Goal: Communication & Community: Answer question/provide support

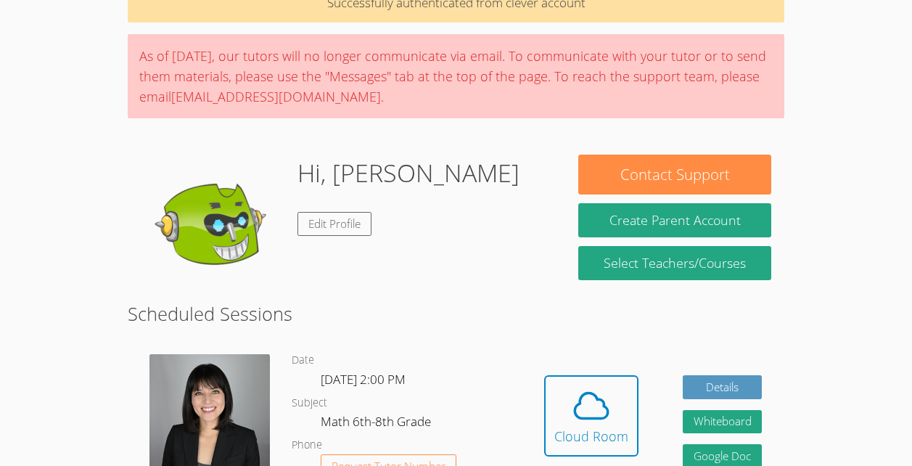
scroll to position [82, 0]
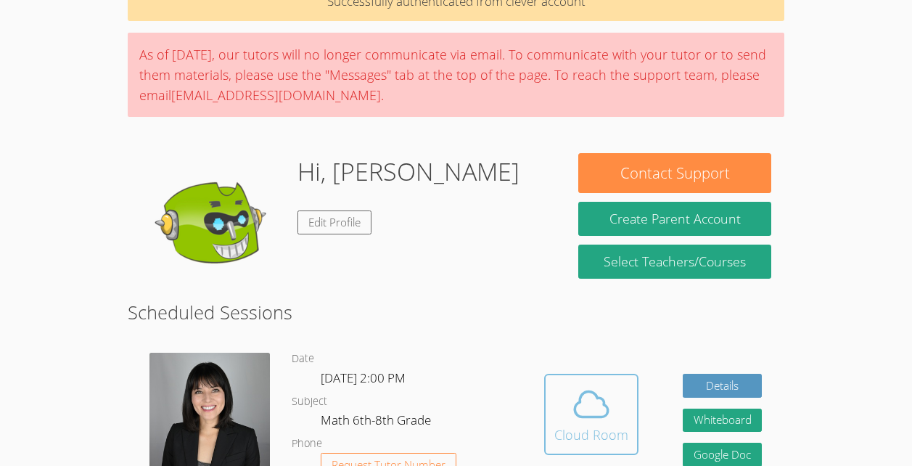
click at [587, 398] on icon at bounding box center [591, 404] width 41 height 41
click at [597, 411] on icon at bounding box center [591, 404] width 41 height 41
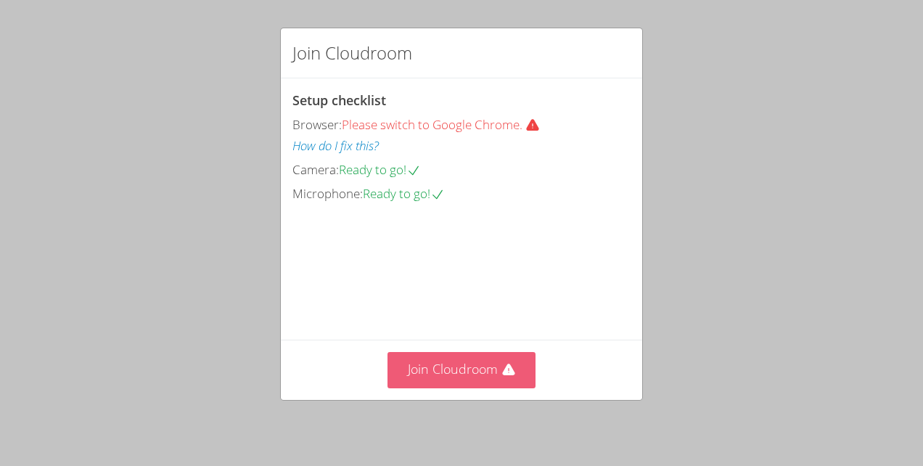
click at [493, 374] on button "Join Cloudroom" at bounding box center [461, 370] width 149 height 36
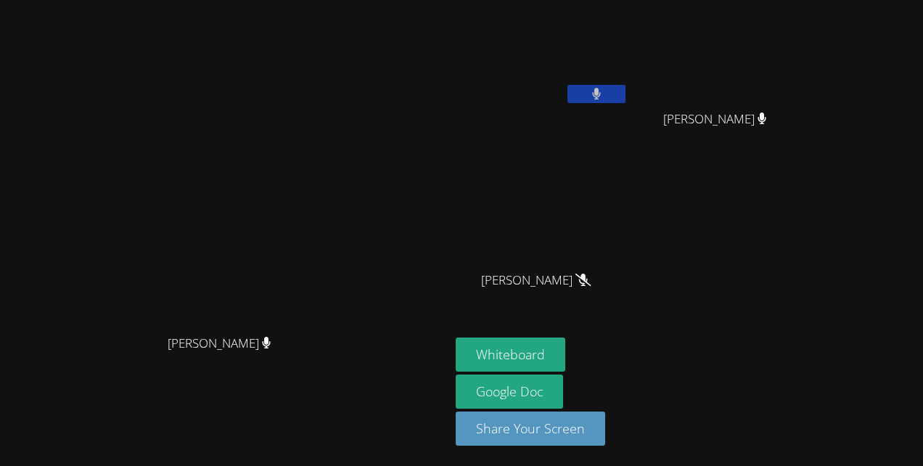
click at [609, 89] on button at bounding box center [596, 94] width 58 height 18
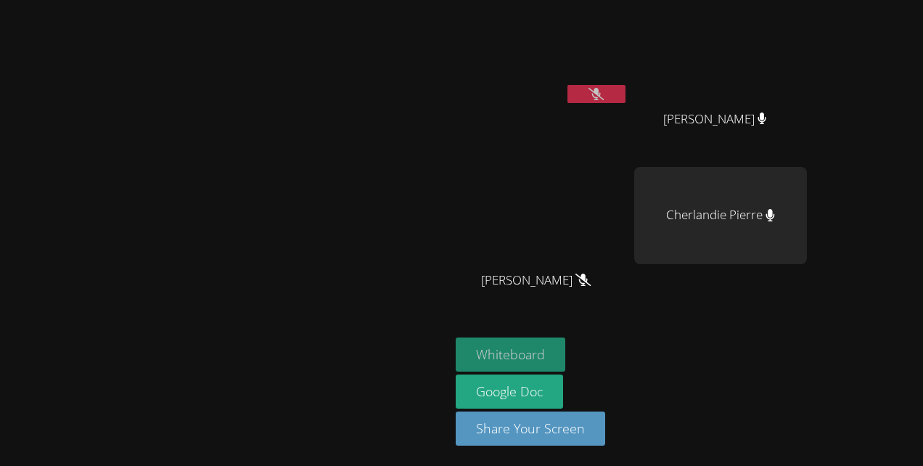
click at [565, 353] on button "Whiteboard" at bounding box center [511, 354] width 110 height 34
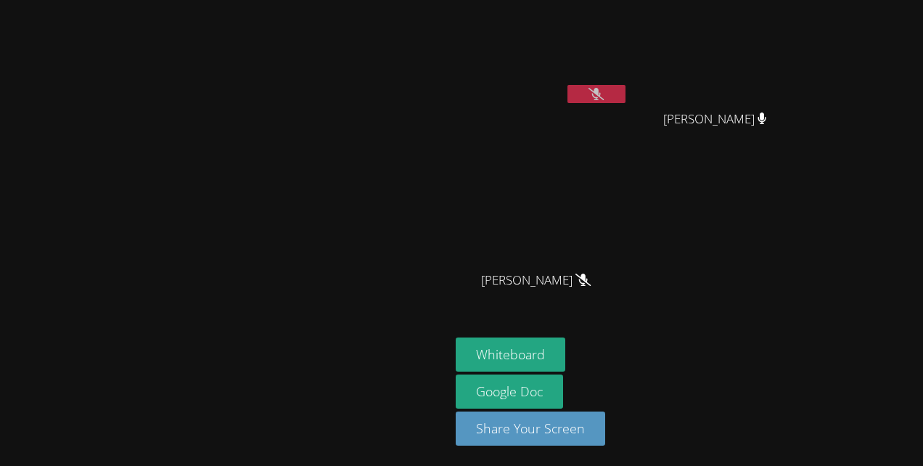
click at [628, 80] on video at bounding box center [542, 54] width 173 height 97
click at [625, 91] on button at bounding box center [596, 94] width 58 height 18
click at [625, 96] on button at bounding box center [596, 94] width 58 height 18
click at [565, 355] on button "Whiteboard" at bounding box center [511, 354] width 110 height 34
click at [628, 70] on video at bounding box center [542, 54] width 173 height 97
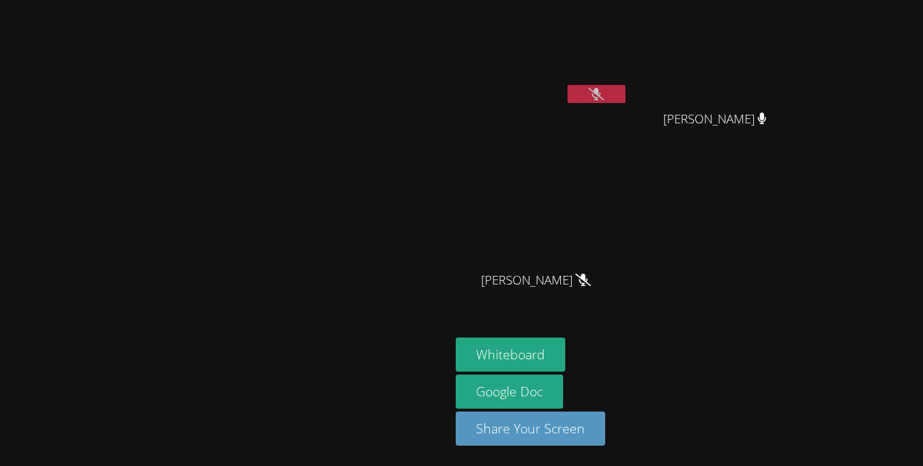
click at [604, 99] on icon at bounding box center [595, 94] width 15 height 12
click at [602, 88] on icon at bounding box center [596, 94] width 9 height 12
click at [625, 94] on button at bounding box center [596, 94] width 58 height 18
click at [602, 99] on icon at bounding box center [596, 94] width 9 height 12
click at [620, 97] on button at bounding box center [596, 94] width 58 height 18
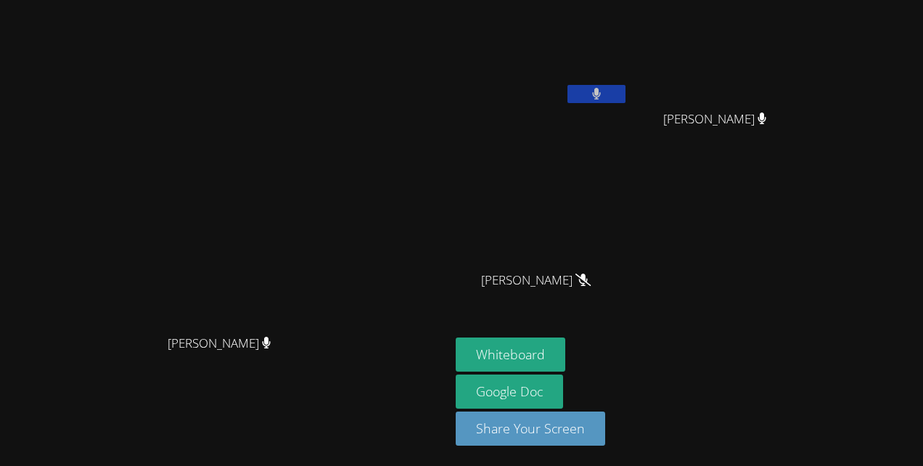
click at [620, 97] on button at bounding box center [596, 94] width 58 height 18
click at [625, 100] on button at bounding box center [596, 94] width 58 height 18
click at [601, 94] on icon at bounding box center [596, 94] width 9 height 12
click at [625, 94] on button at bounding box center [596, 94] width 58 height 18
click at [625, 95] on button at bounding box center [596, 94] width 58 height 18
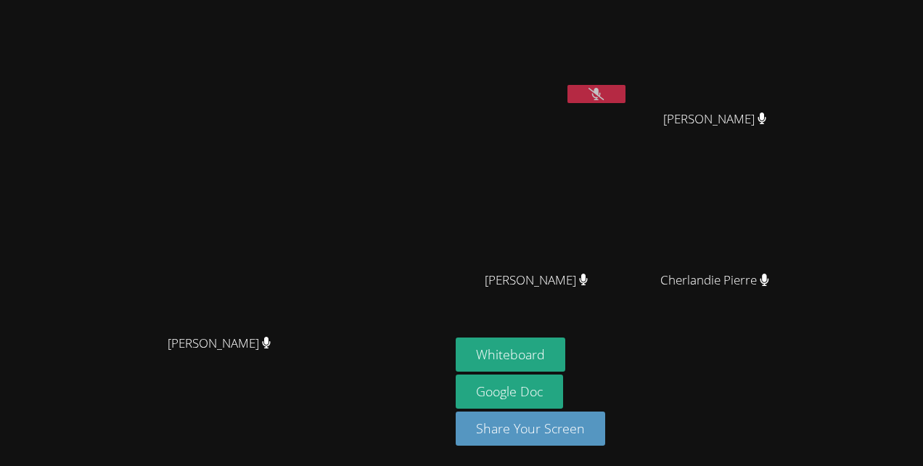
click at [604, 96] on icon at bounding box center [595, 94] width 15 height 12
click at [625, 95] on button at bounding box center [596, 94] width 58 height 18
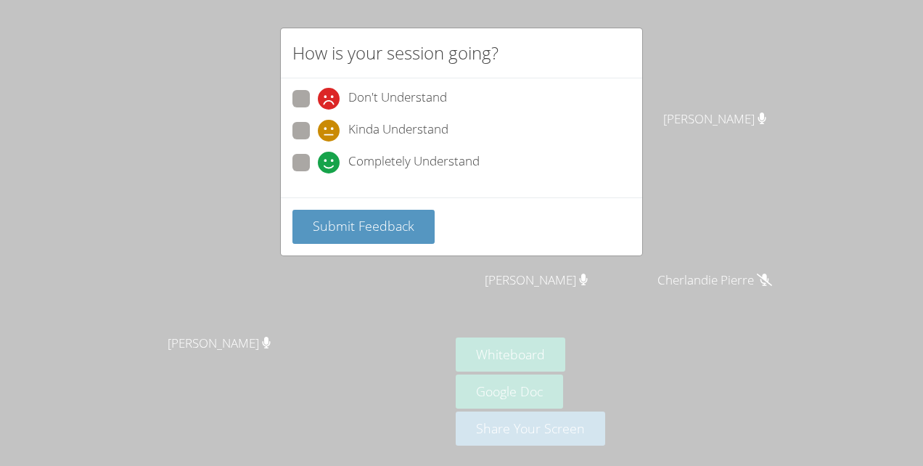
click at [379, 164] on span "Completely Understand" at bounding box center [413, 163] width 131 height 22
click at [330, 164] on input "Completely Understand" at bounding box center [324, 160] width 12 height 12
radio input "true"
click at [377, 229] on span "Submit Feedback" at bounding box center [364, 225] width 102 height 17
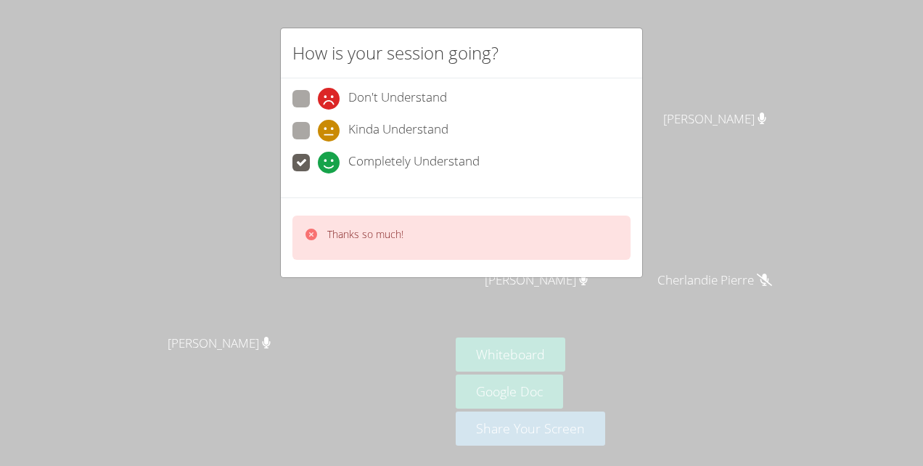
click at [705, 125] on div "How is your session going? Don't Understand Kinda Understand Completely Underst…" at bounding box center [461, 233] width 923 height 466
click at [707, 108] on div "How is your session going? Don't Understand Kinda Understand Completely Underst…" at bounding box center [461, 233] width 923 height 466
click at [704, 95] on div "How is your session going? Don't Understand Kinda Understand Completely Underst…" at bounding box center [461, 233] width 923 height 466
click at [706, 97] on div "How is your session going? Don't Understand Kinda Understand Completely Underst…" at bounding box center [461, 233] width 923 height 466
click at [712, 96] on div "How is your session going? Don't Understand Kinda Understand Completely Underst…" at bounding box center [461, 233] width 923 height 466
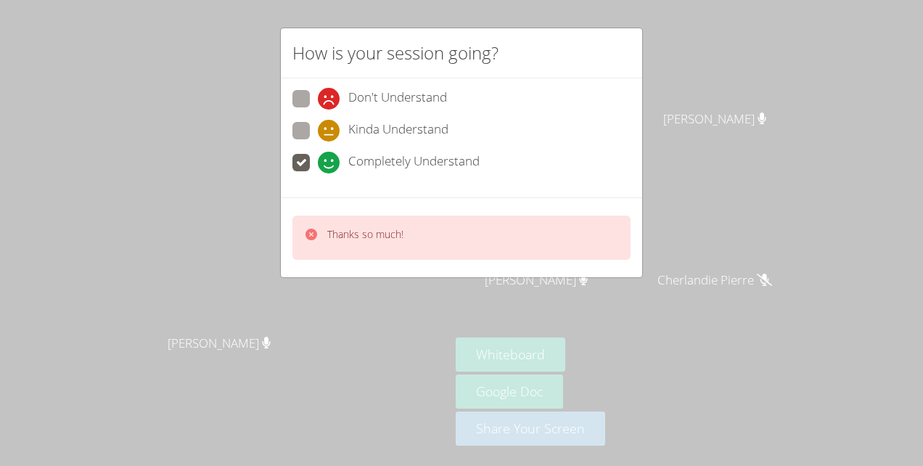
click at [711, 98] on div "How is your session going? Don't Understand Kinda Understand Completely Underst…" at bounding box center [461, 233] width 923 height 466
click at [719, 87] on div "How is your session going? Don't Understand Kinda Understand Completely Underst…" at bounding box center [461, 233] width 923 height 466
click at [628, 112] on div "[DEMOGRAPHIC_DATA][PERSON_NAME][DEMOGRAPHIC_DATA]" at bounding box center [542, 83] width 173 height 155
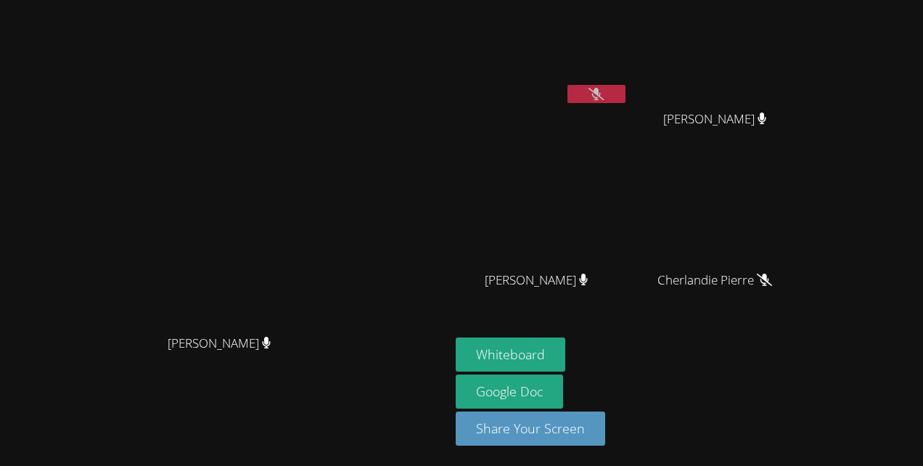
click at [625, 102] on button at bounding box center [596, 94] width 58 height 18
click at [625, 91] on button at bounding box center [596, 94] width 58 height 18
click at [595, 99] on icon at bounding box center [595, 94] width 15 height 12
